Goal: Task Accomplishment & Management: Manage account settings

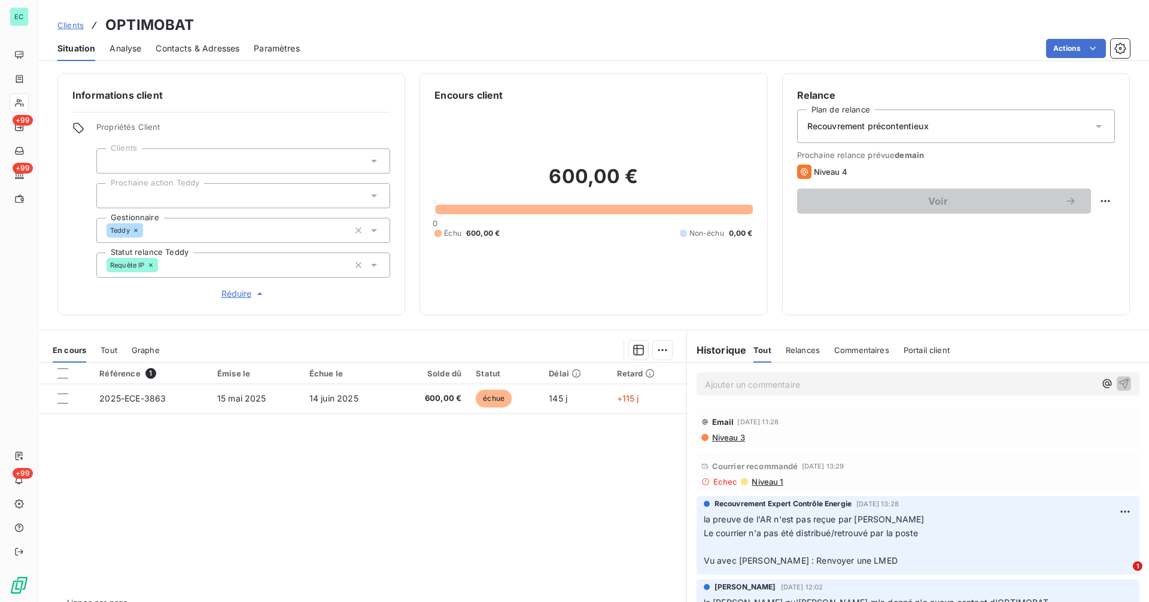
scroll to position [27, 0]
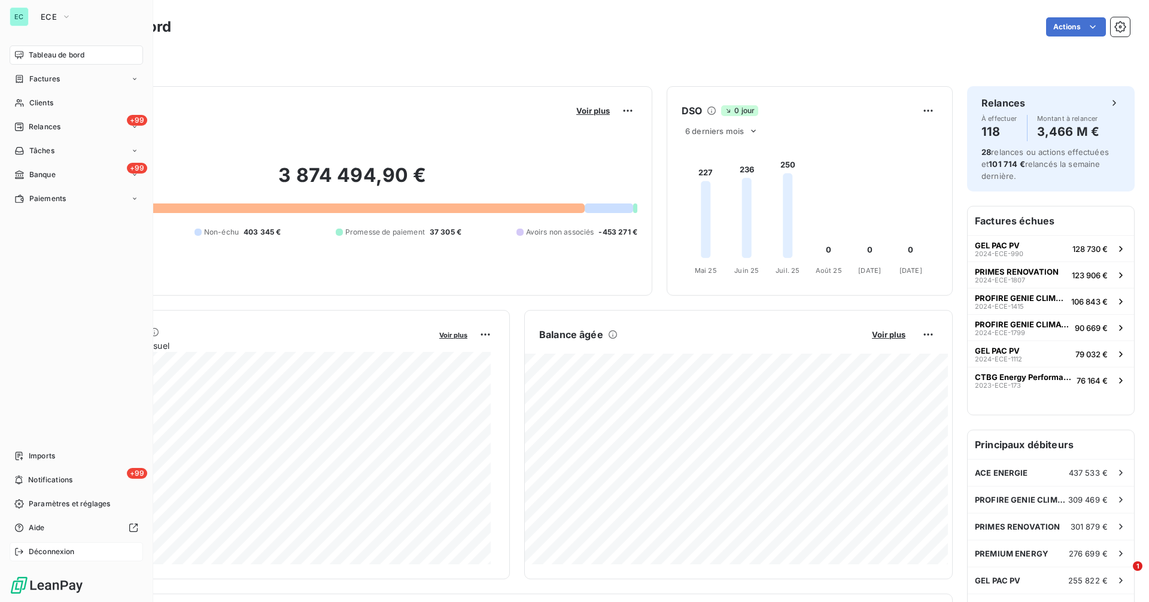
click at [48, 556] on span "Déconnexion" at bounding box center [52, 551] width 46 height 11
